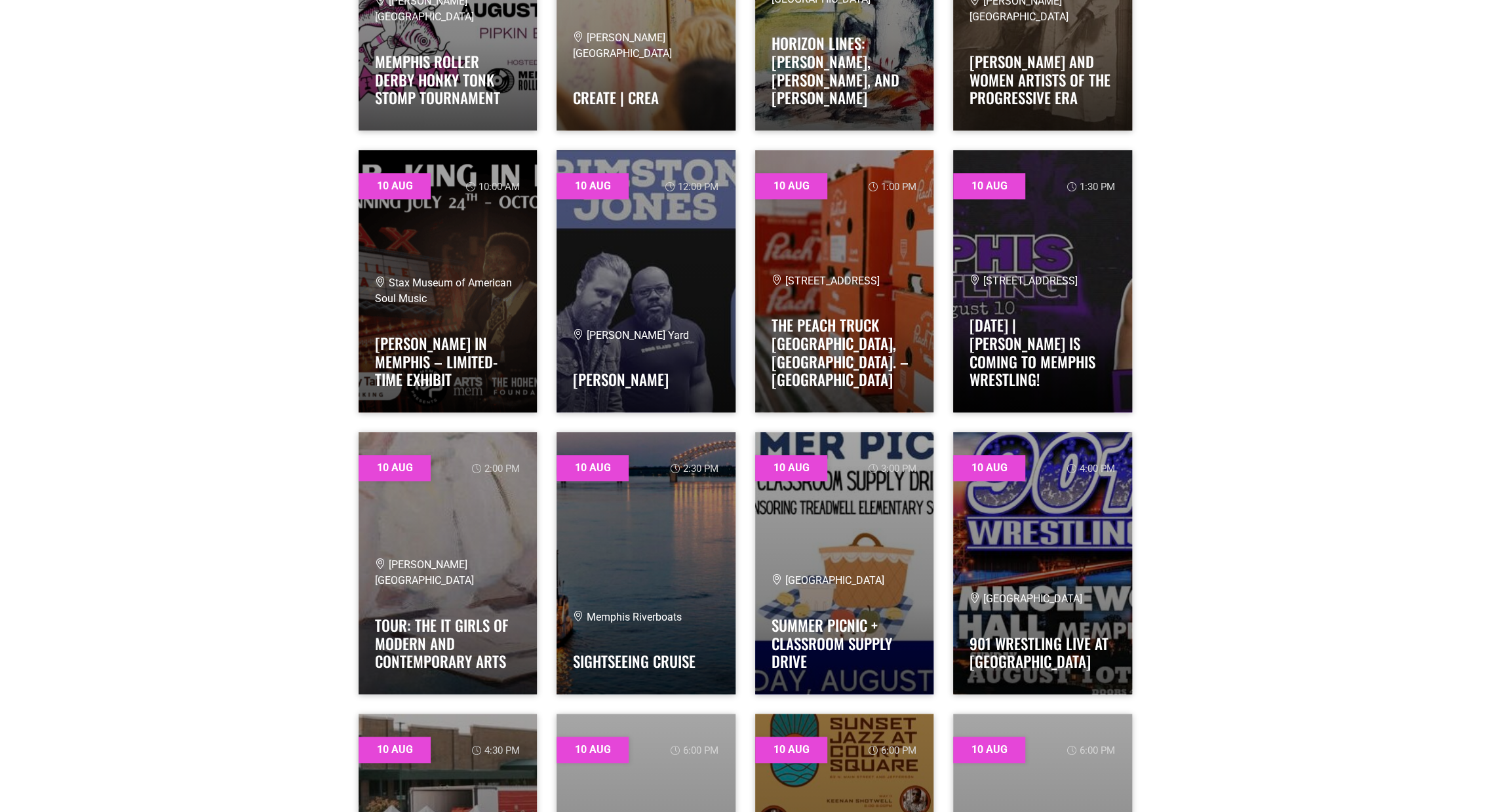
scroll to position [917, 0]
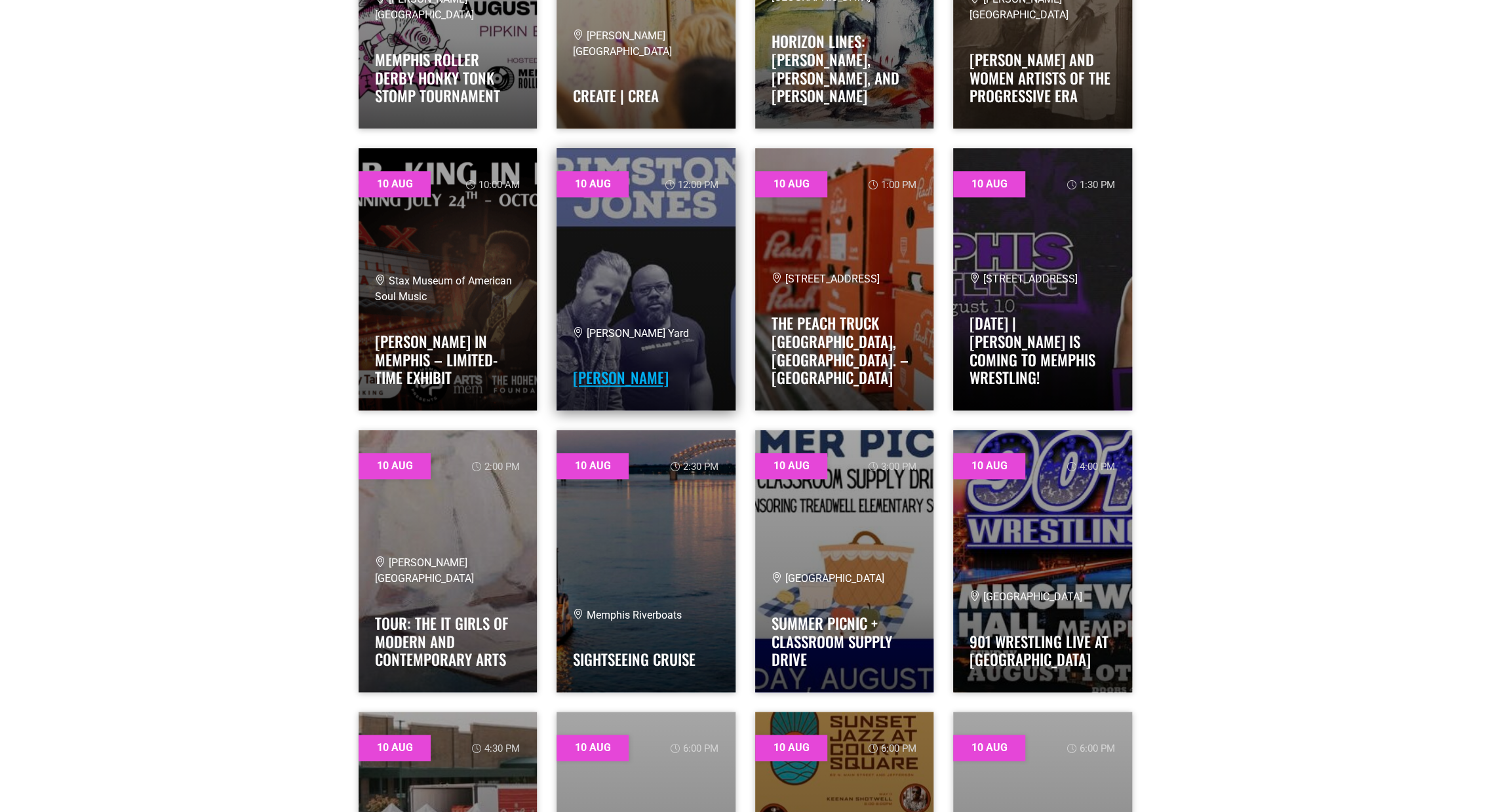
click at [612, 377] on link "[PERSON_NAME]" at bounding box center [621, 377] width 96 height 23
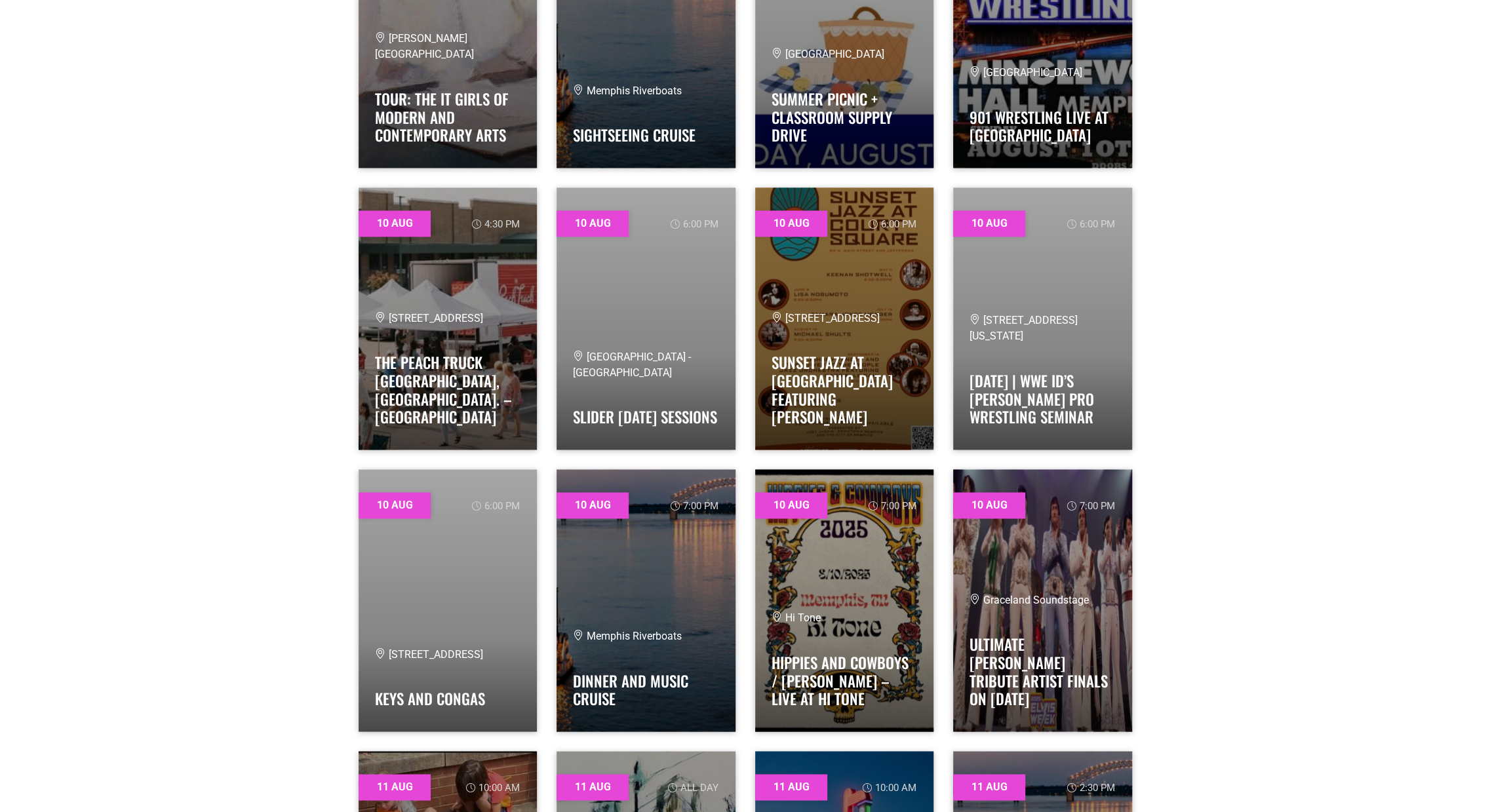
scroll to position [1507, 0]
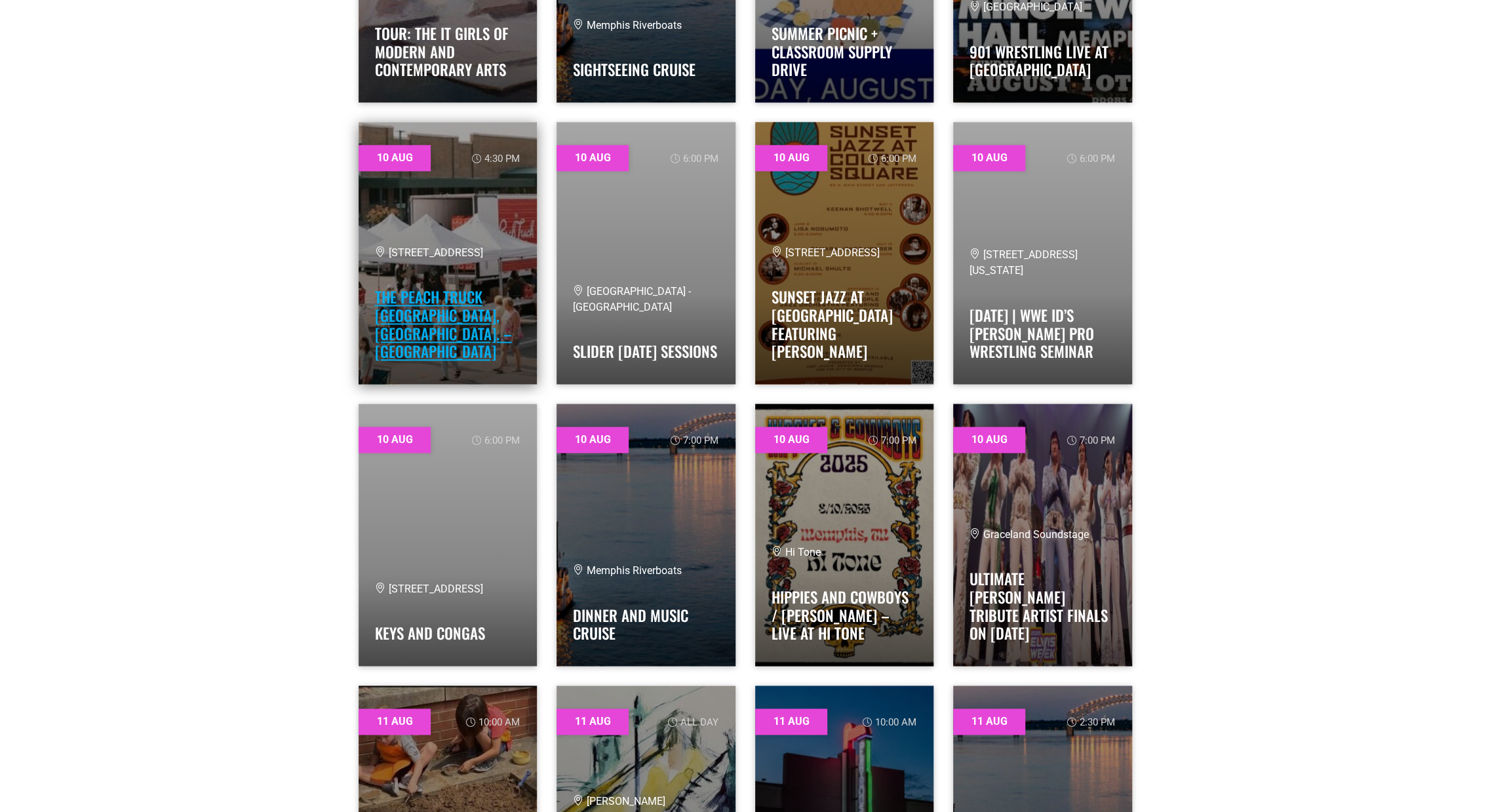
click at [398, 316] on link "The Peach Truck [GEOGRAPHIC_DATA], [GEOGRAPHIC_DATA]. – [GEOGRAPHIC_DATA]" at bounding box center [444, 323] width 137 height 77
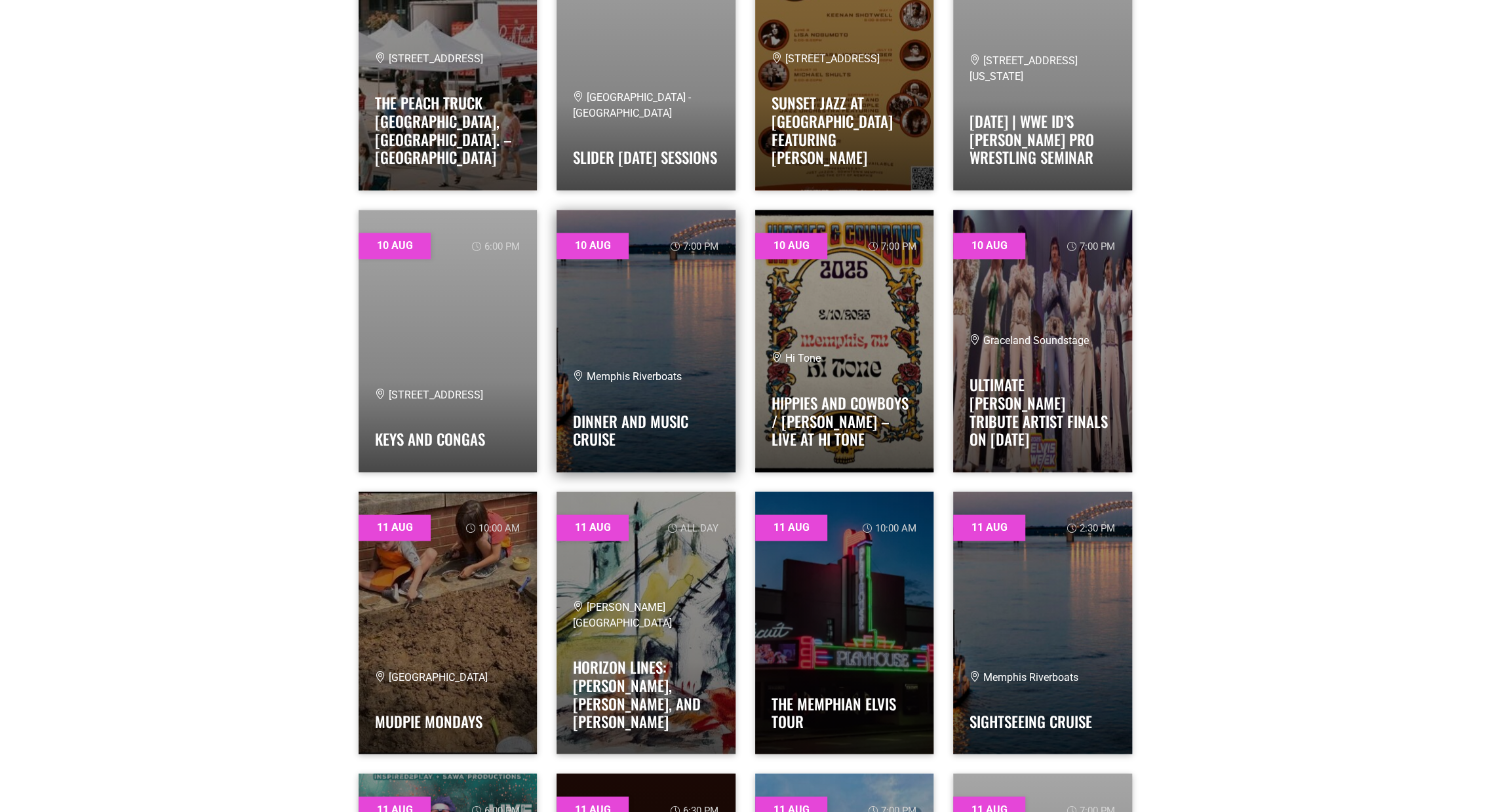
scroll to position [1703, 0]
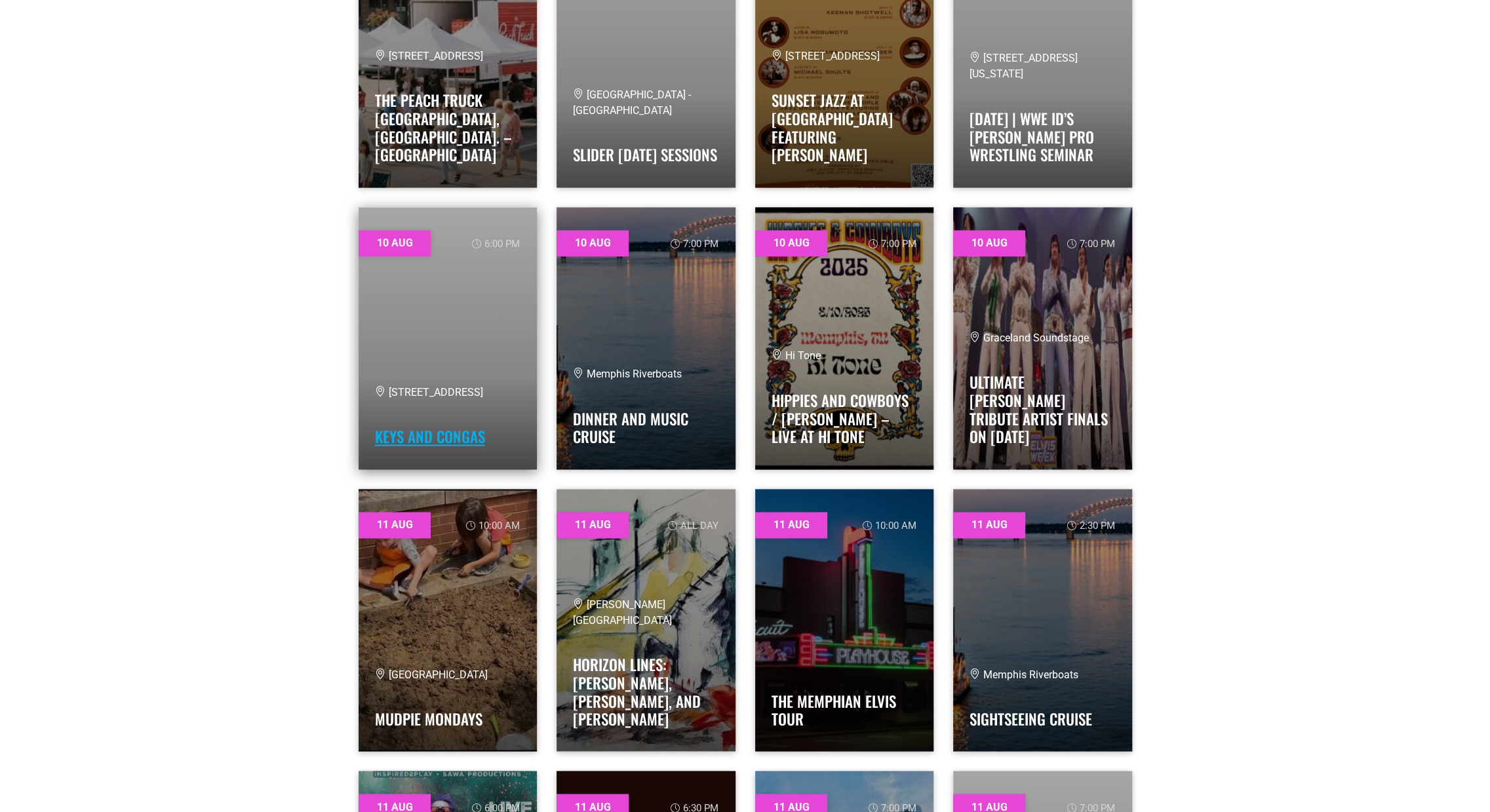
click at [439, 434] on link "Keys and Congas" at bounding box center [430, 436] width 110 height 23
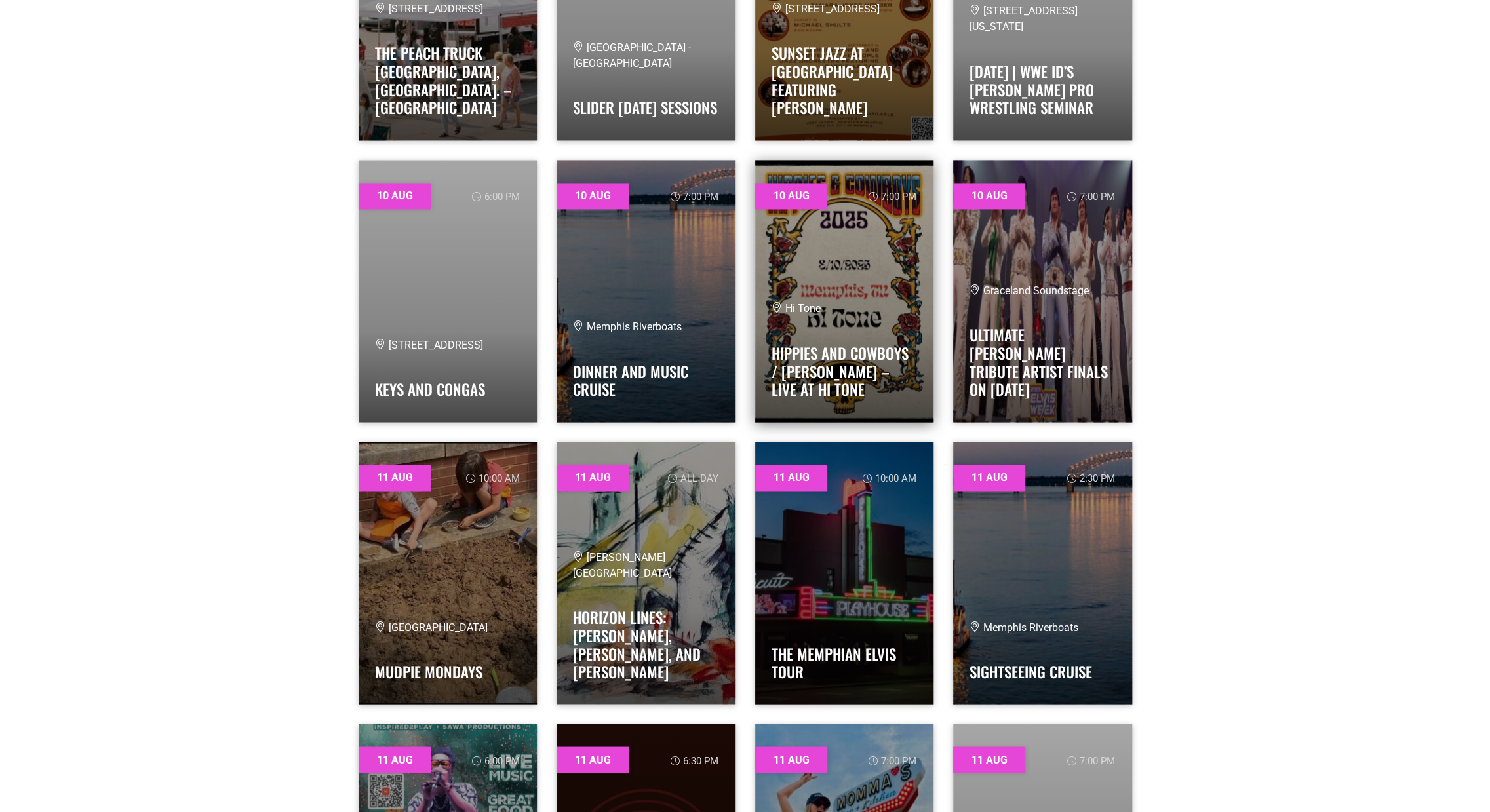
scroll to position [1834, 0]
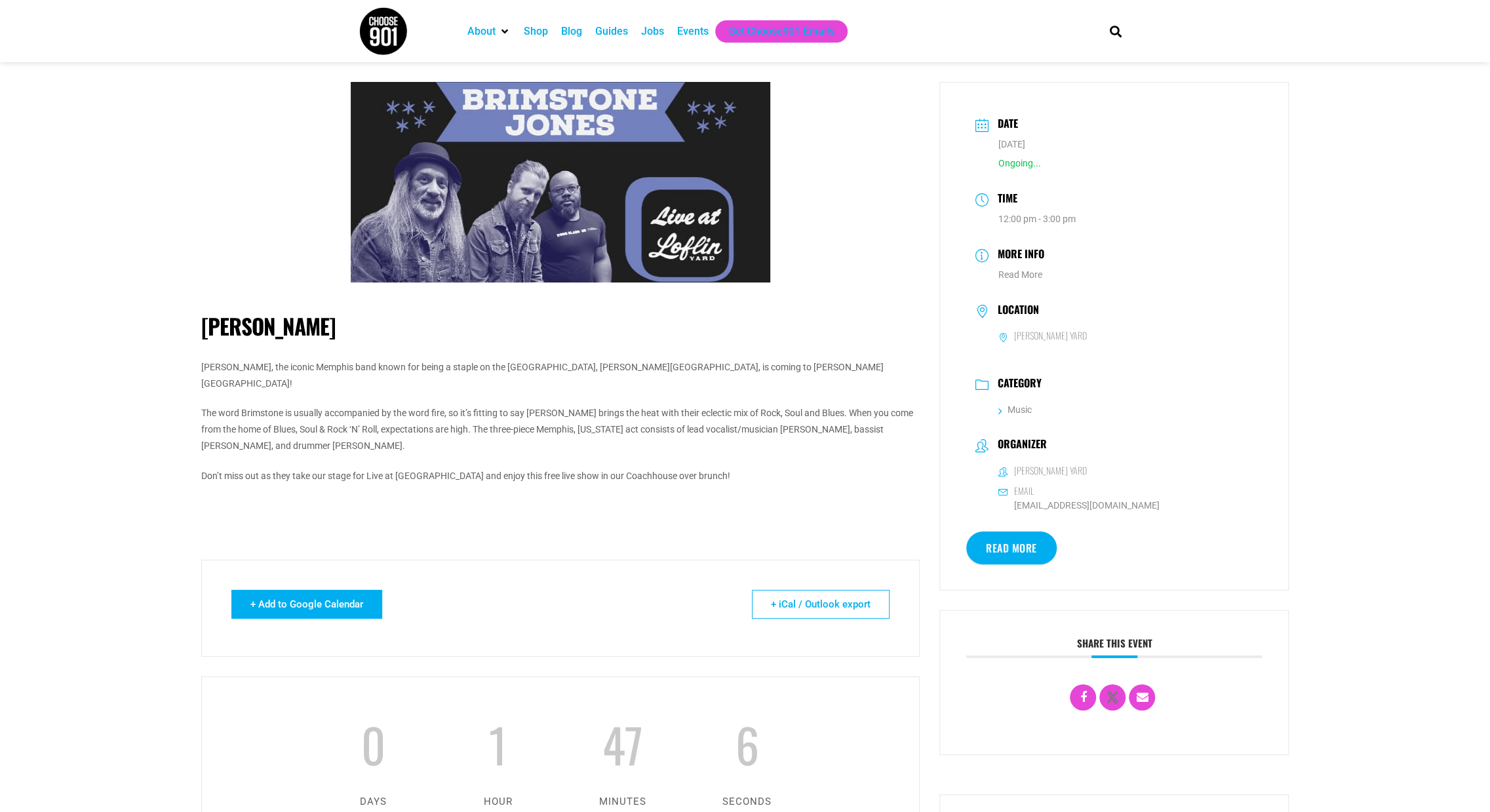
click at [287, 590] on link "+ Add to Google Calendar" at bounding box center [306, 604] width 151 height 29
